Goal: Task Accomplishment & Management: Manage account settings

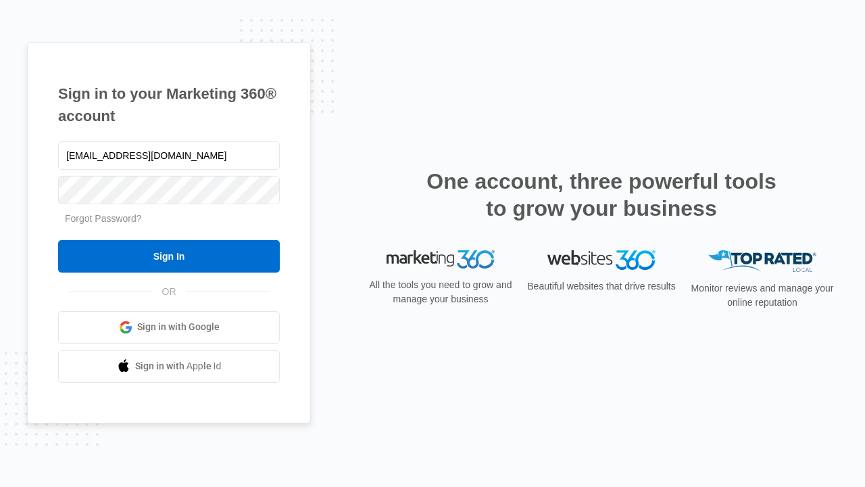
type input "[EMAIL_ADDRESS][DOMAIN_NAME]"
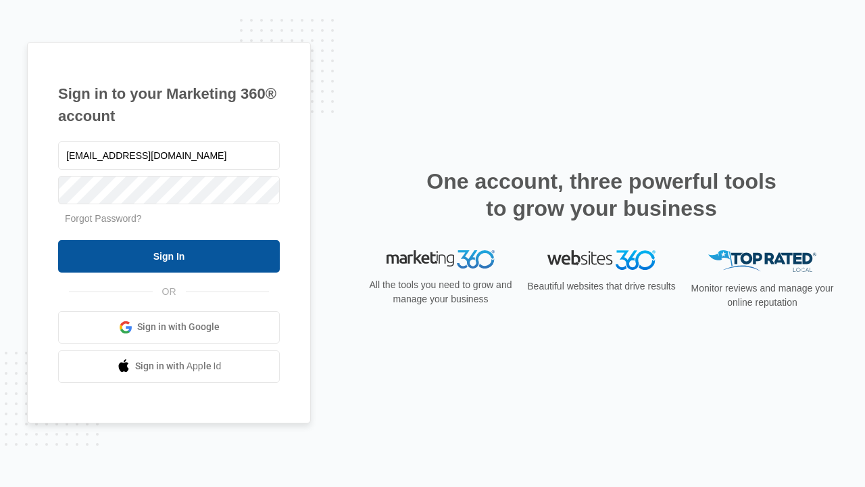
click at [169, 255] on input "Sign In" at bounding box center [169, 256] width 222 height 32
